Goal: Task Accomplishment & Management: Understand process/instructions

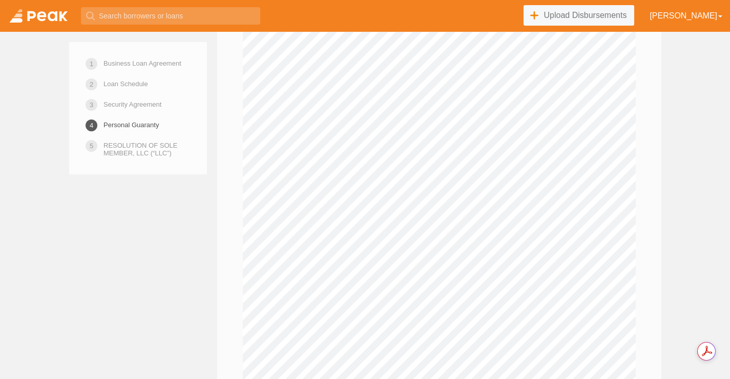
scroll to position [4998, 0]
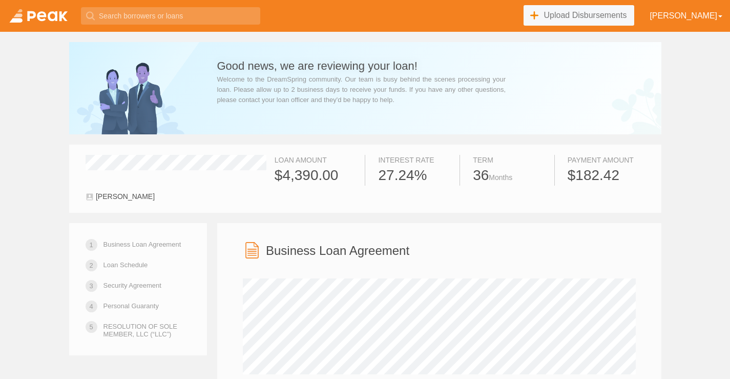
click at [58, 17] on link at bounding box center [38, 16] width 77 height 32
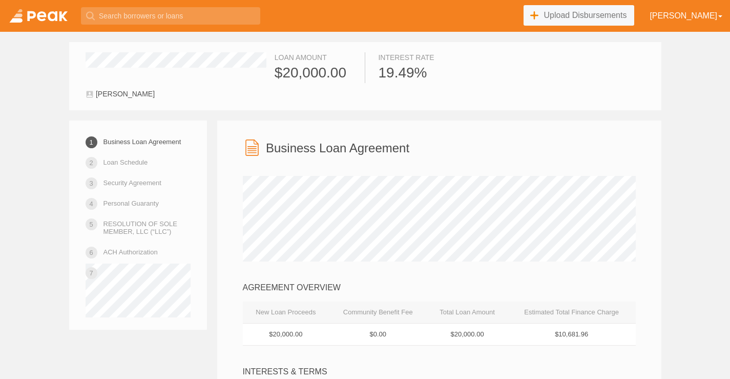
click at [52, 15] on link at bounding box center [38, 16] width 77 height 32
